Goal: Task Accomplishment & Management: Manage account settings

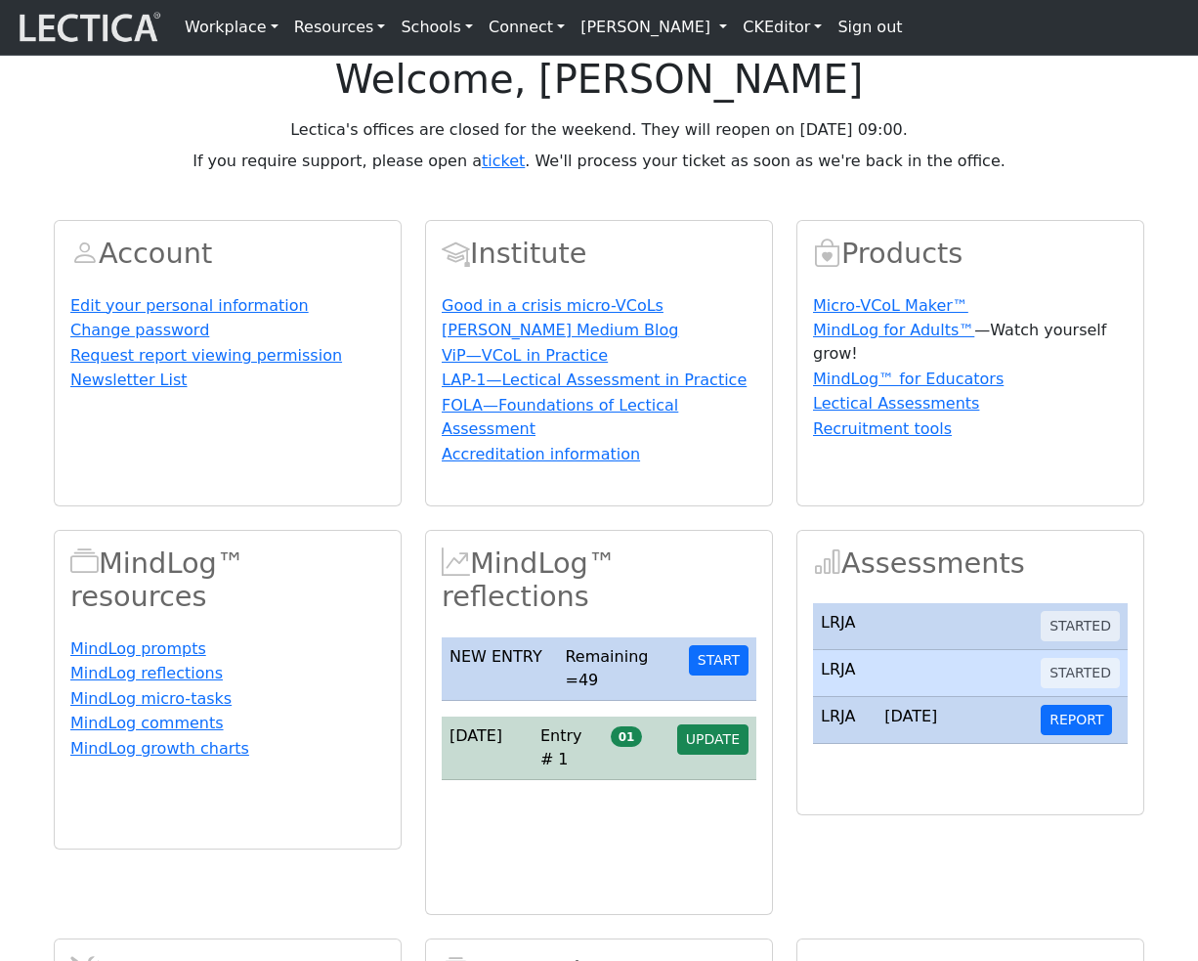
click at [668, 37] on link "[PERSON_NAME]" at bounding box center [654, 27] width 162 height 39
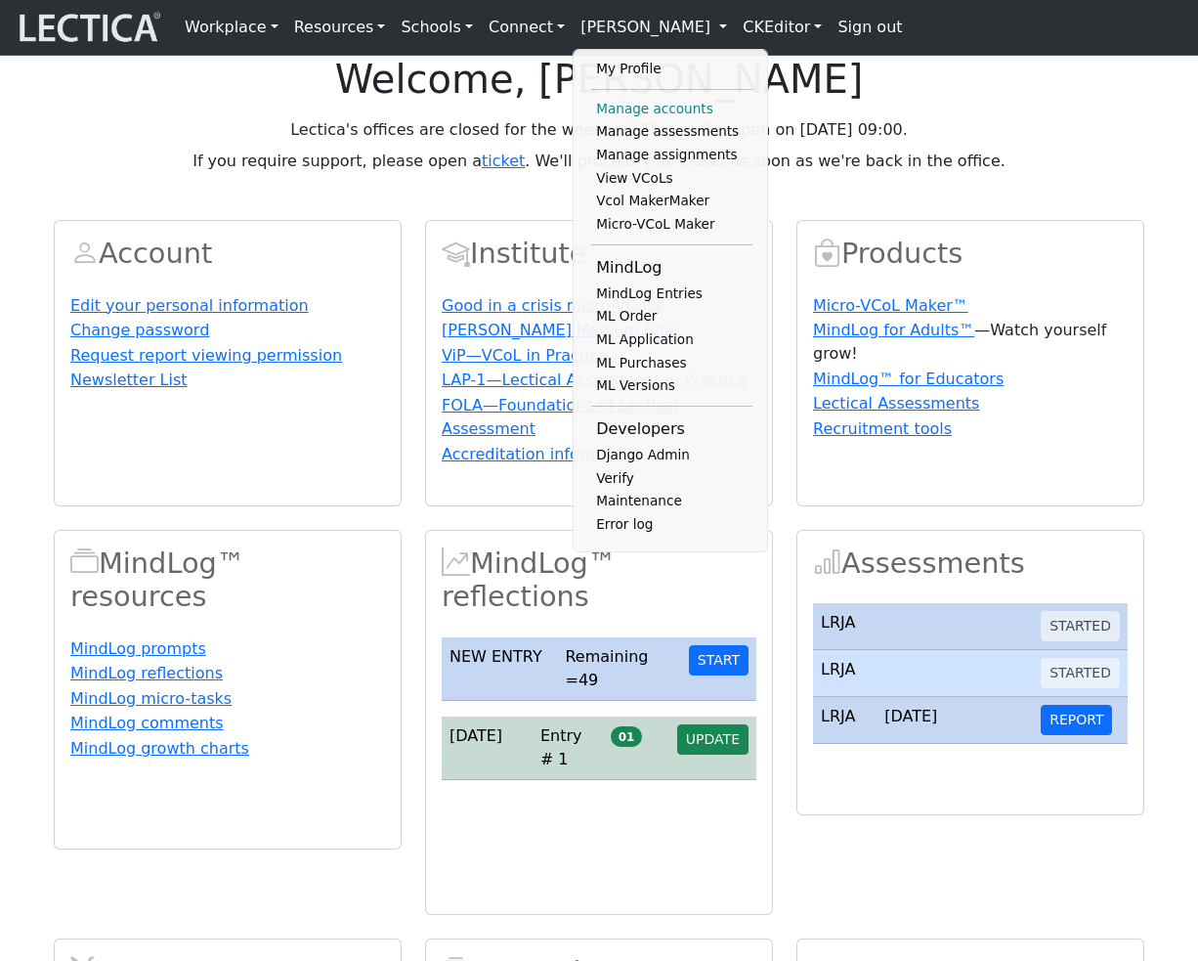
click at [649, 108] on link "Manage accounts" at bounding box center [671, 109] width 161 height 23
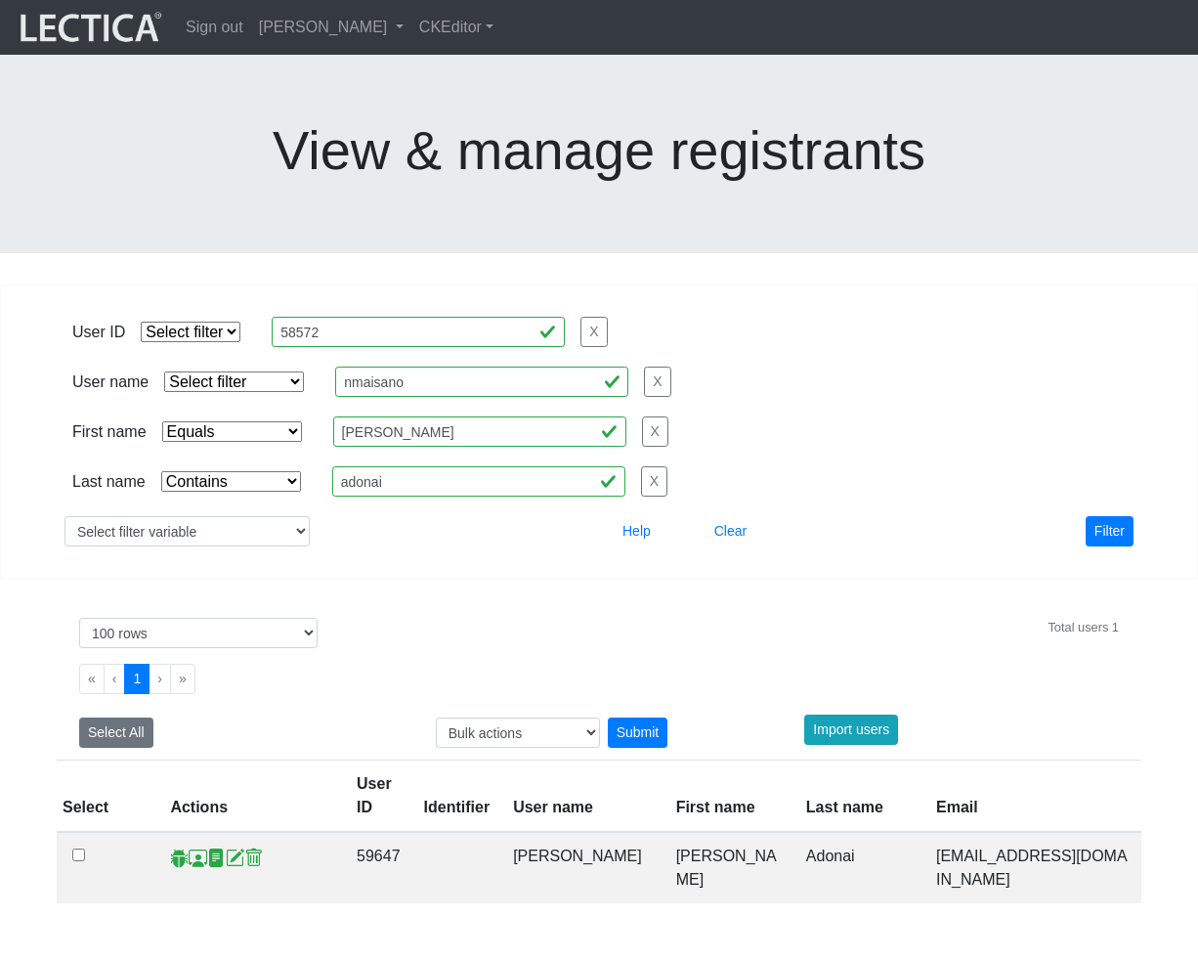
select select "iexact"
select select "icontains"
select select "100"
click at [200, 847] on span at bounding box center [198, 857] width 19 height 21
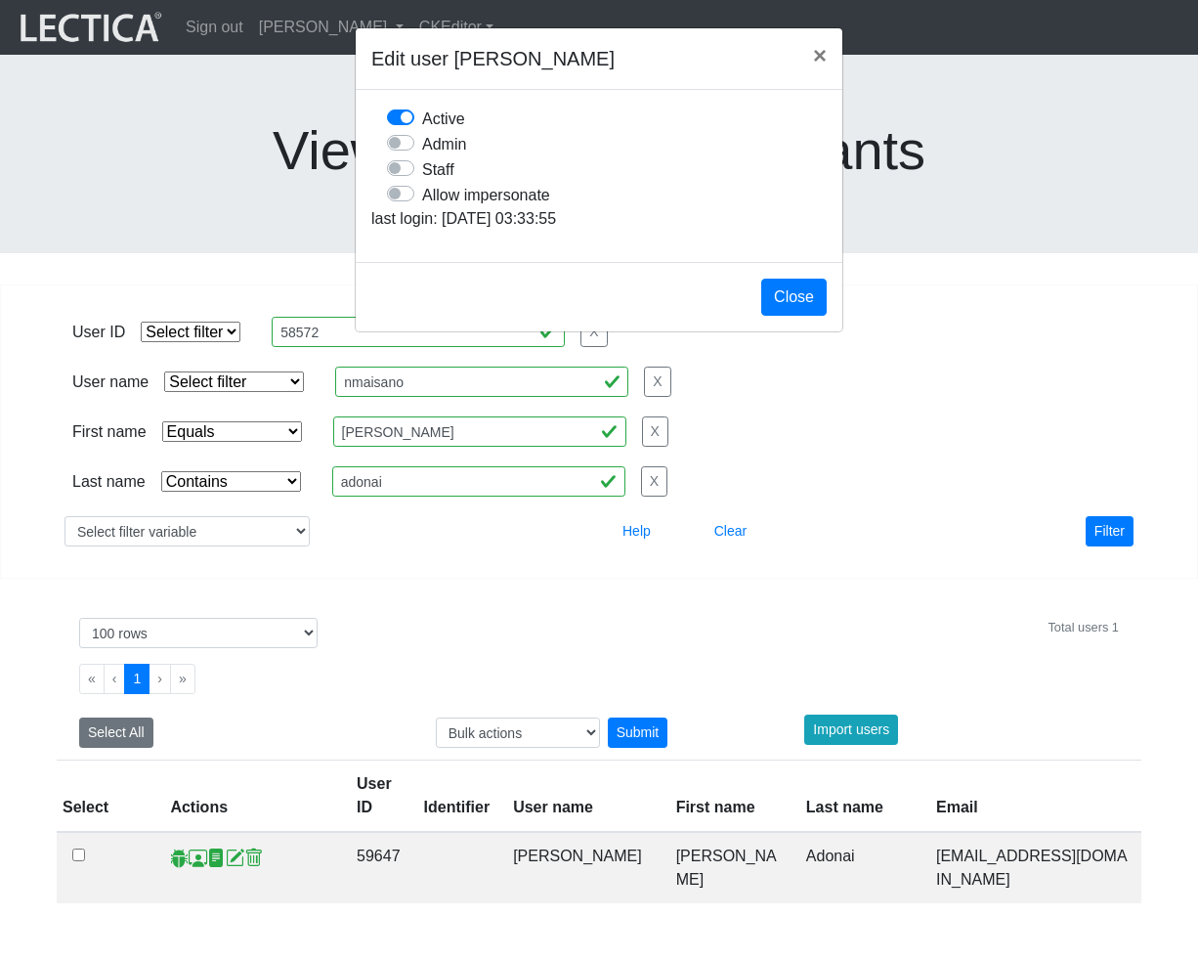
click at [422, 207] on label "Allow impersonate" at bounding box center [486, 194] width 128 height 25
click at [403, 201] on input "Allow impersonate" at bounding box center [395, 192] width 16 height 20
checkbox input "true"
click at [766, 316] on button "Close" at bounding box center [793, 297] width 65 height 37
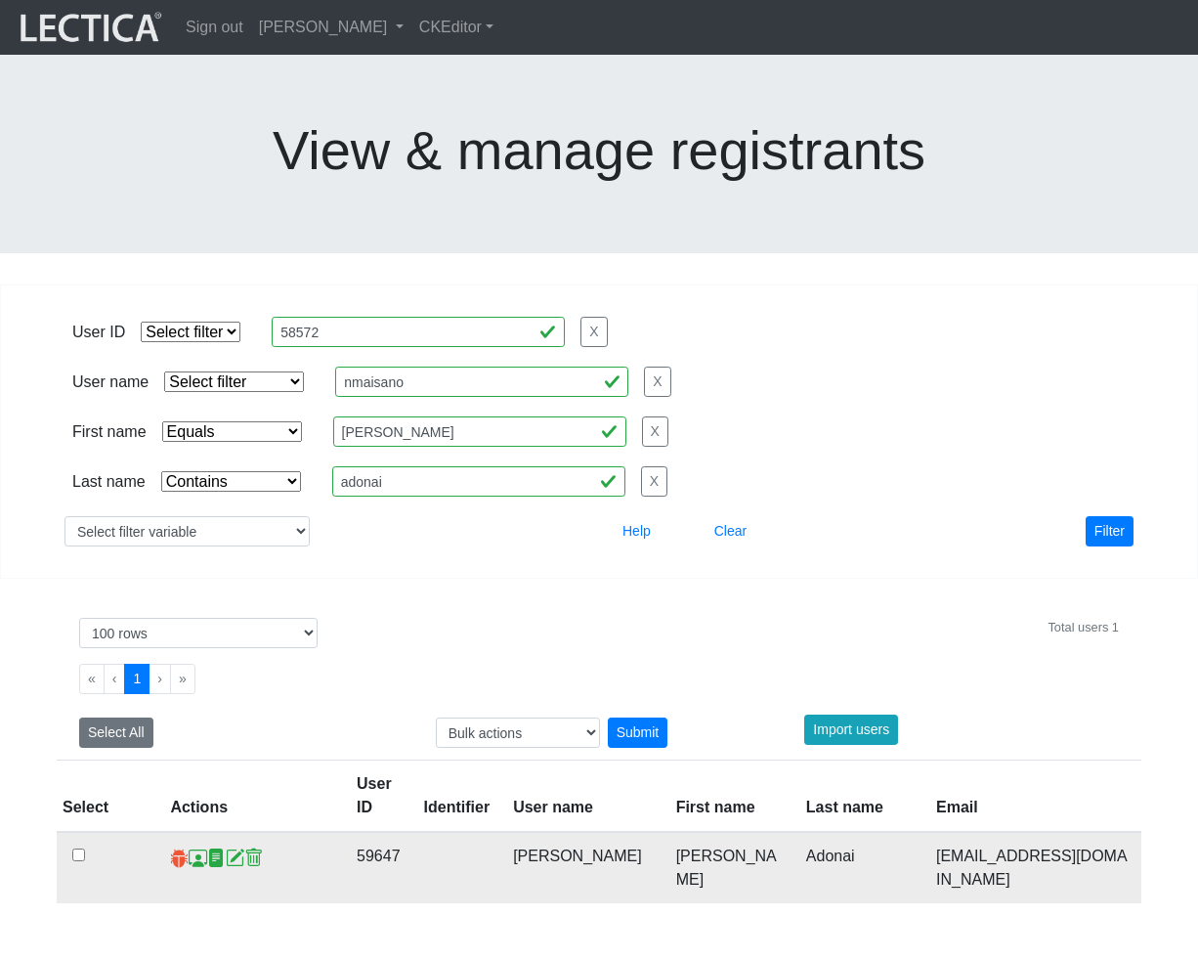
click at [175, 847] on span at bounding box center [179, 857] width 19 height 21
